Goal: Find specific fact: Find specific fact

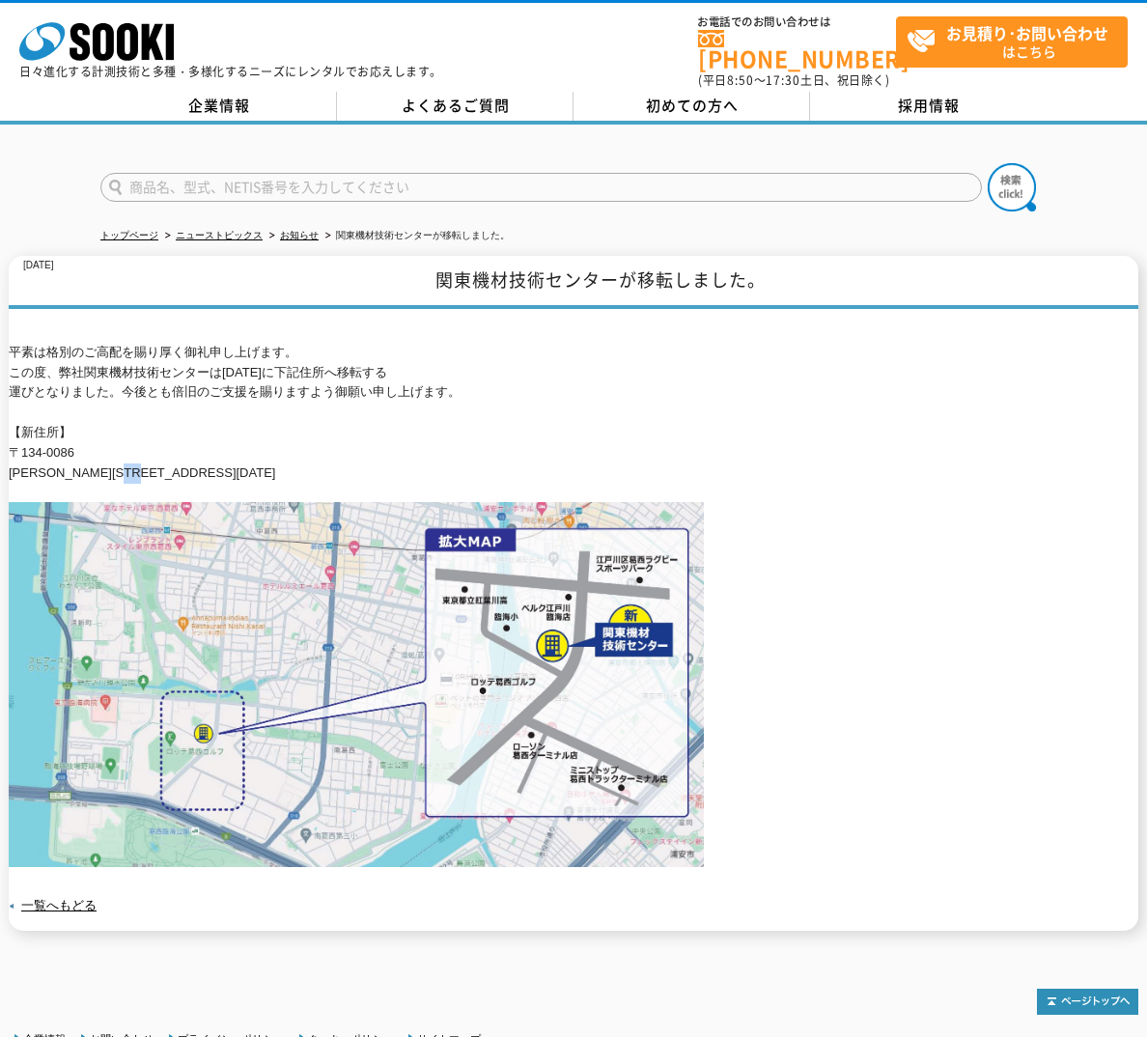
drag, startPoint x: 180, startPoint y: 458, endPoint x: 153, endPoint y: 458, distance: 27.0
click at [162, 456] on p "平素は格別のご高配を賜り厚く御礼申し上げます。 この度、弊社関東機材技術センターは[DATE]に下記住所へ移転する 運びとなりました。今後とも倍旧のご支援を賜…" at bounding box center [573, 413] width 1129 height 141
drag, startPoint x: 11, startPoint y: 459, endPoint x: 320, endPoint y: 464, distance: 309.9
click at [315, 463] on p "平素は格別のご高配を賜り厚く御礼申し上げます。 この度、弊社関東機材技術センターは[DATE]に下記住所へ移転する 運びとなりました。今後とも倍旧のご支援を賜…" at bounding box center [573, 413] width 1129 height 141
copy p "[PERSON_NAME][STREET_ADDRESS][DATE]"
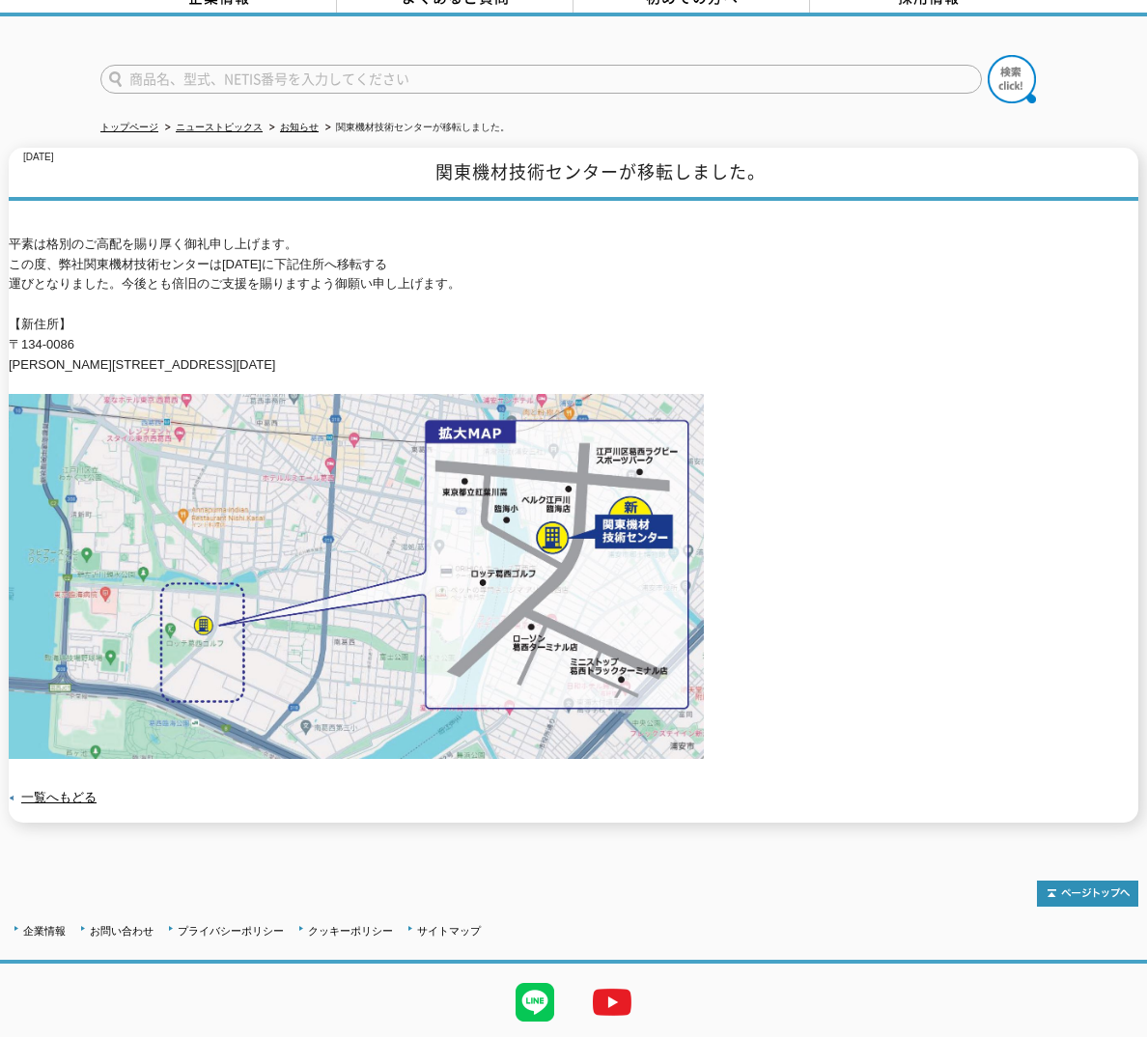
scroll to position [84, 0]
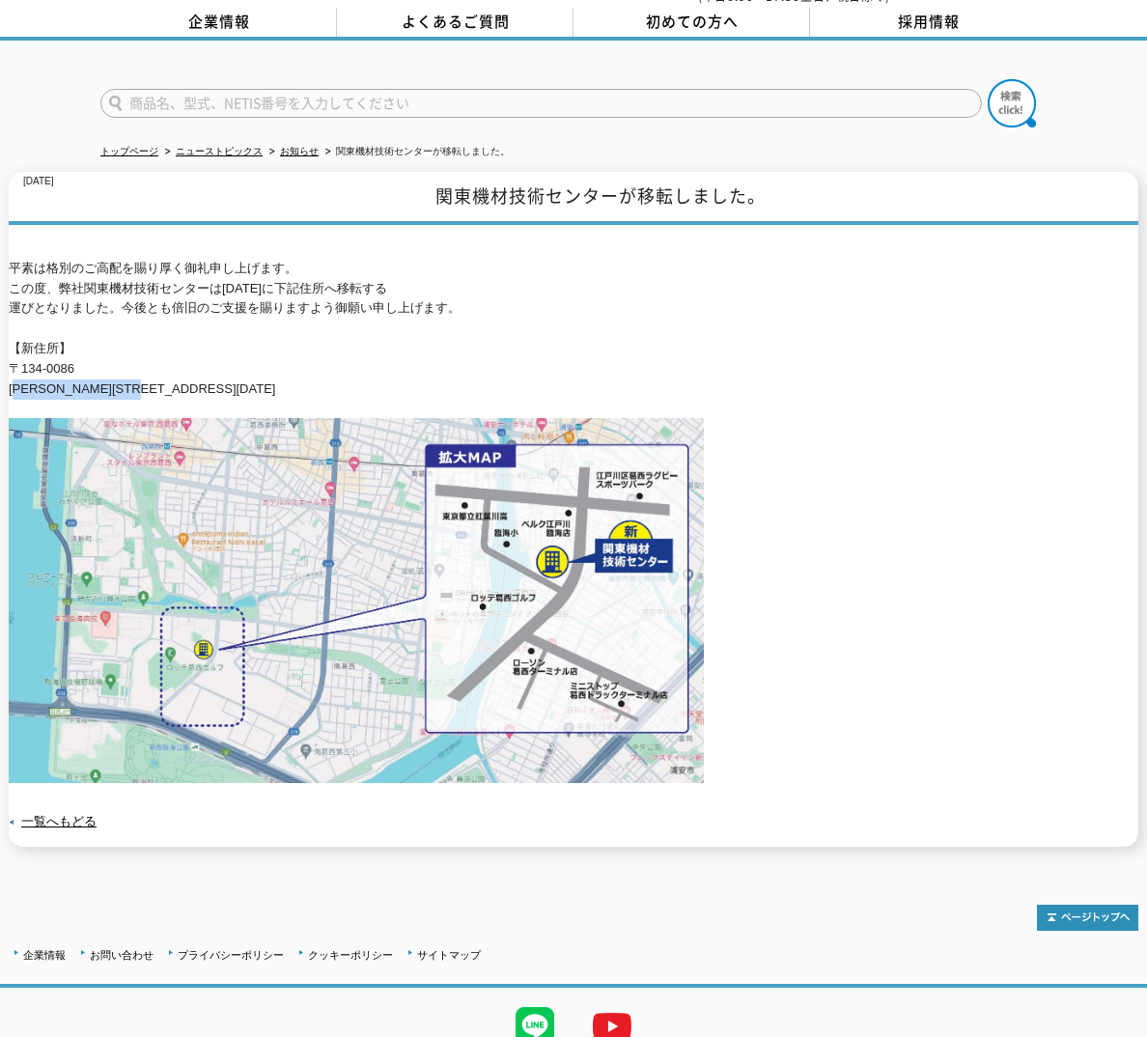
drag, startPoint x: 9, startPoint y: 372, endPoint x: 234, endPoint y: 398, distance: 226.4
click at [227, 384] on p "平素は格別のご高配を賜り厚く御礼申し上げます。 この度、弊社関東機材技術センターは[DATE]に下記住所へ移転する 運びとなりました。今後とも倍旧のご支援を賜…" at bounding box center [573, 329] width 1129 height 141
copy p "[PERSON_NAME][STREET_ADDRESS][DATE]"
drag, startPoint x: 18, startPoint y: 355, endPoint x: 90, endPoint y: 356, distance: 71.4
click at [90, 356] on p "平素は格別のご高配を賜り厚く御礼申し上げます。 この度、弊社関東機材技術センターは[DATE]に下記住所へ移転する 運びとなりました。今後とも倍旧のご支援を賜…" at bounding box center [573, 329] width 1129 height 141
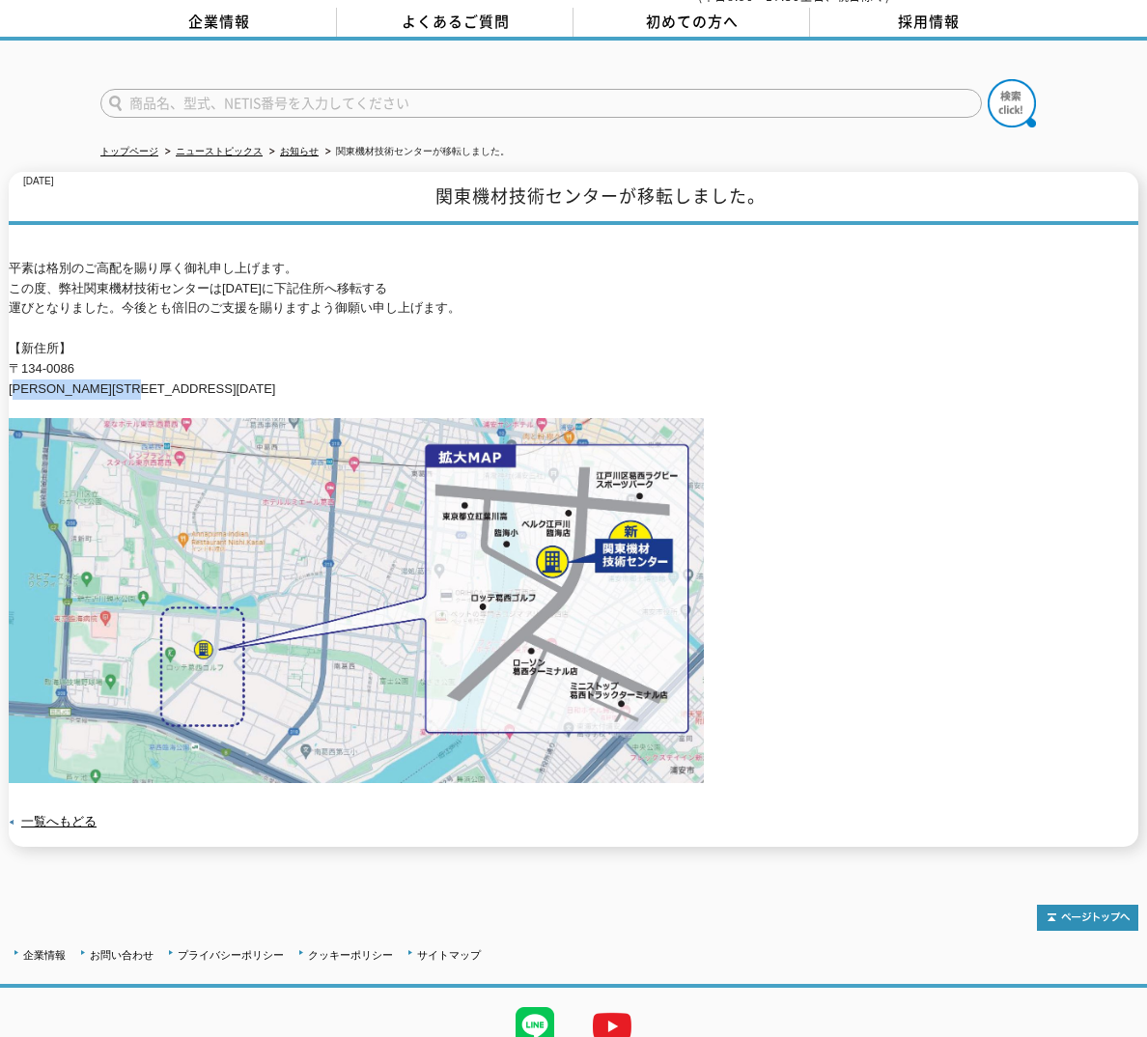
copy p "134-0086"
